Goal: Find specific page/section: Find specific page/section

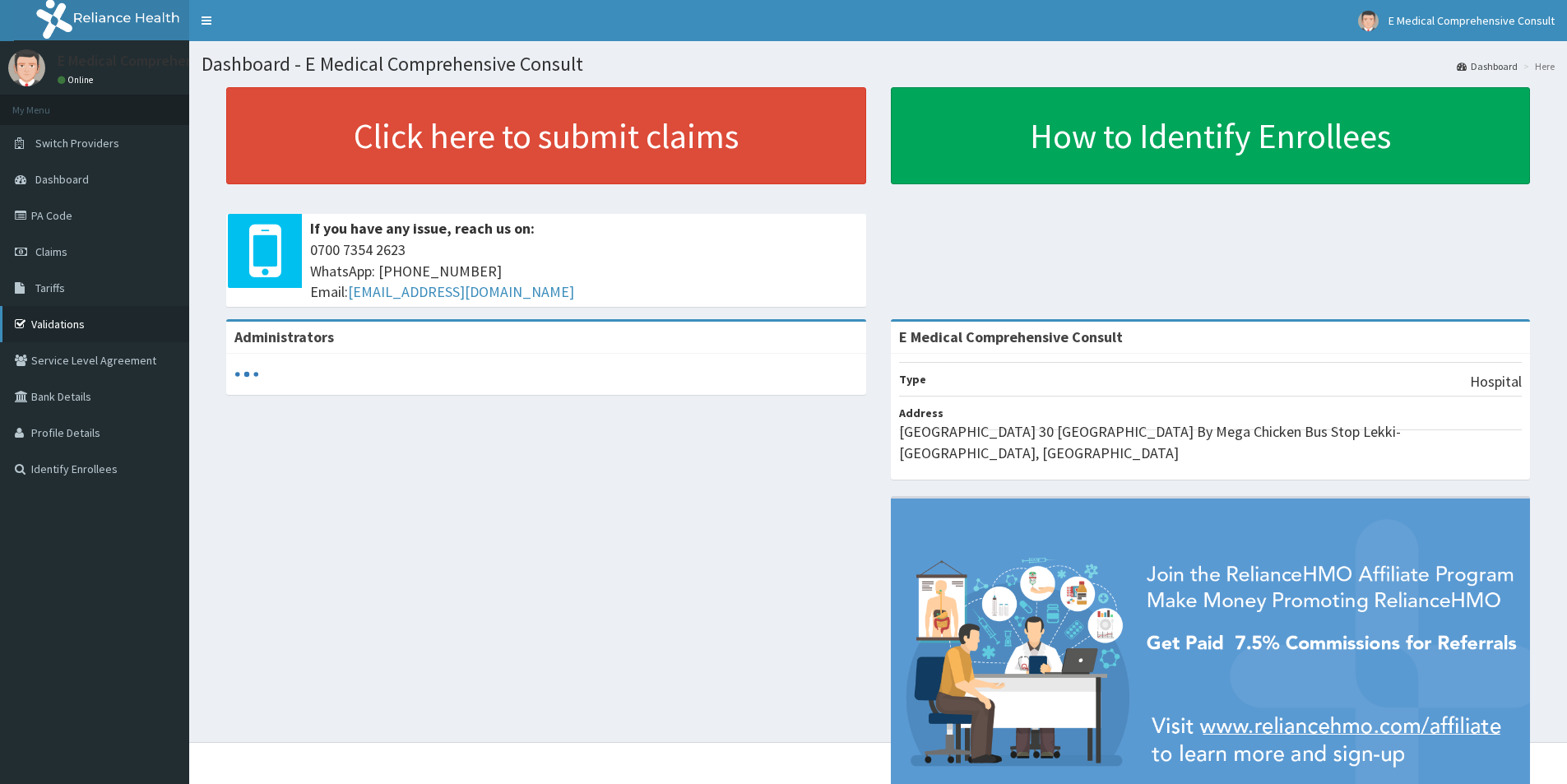
click at [46, 329] on link "Validations" at bounding box center [95, 324] width 190 height 36
click at [48, 223] on link "PA Code" at bounding box center [95, 216] width 190 height 36
